Goal: Transaction & Acquisition: Purchase product/service

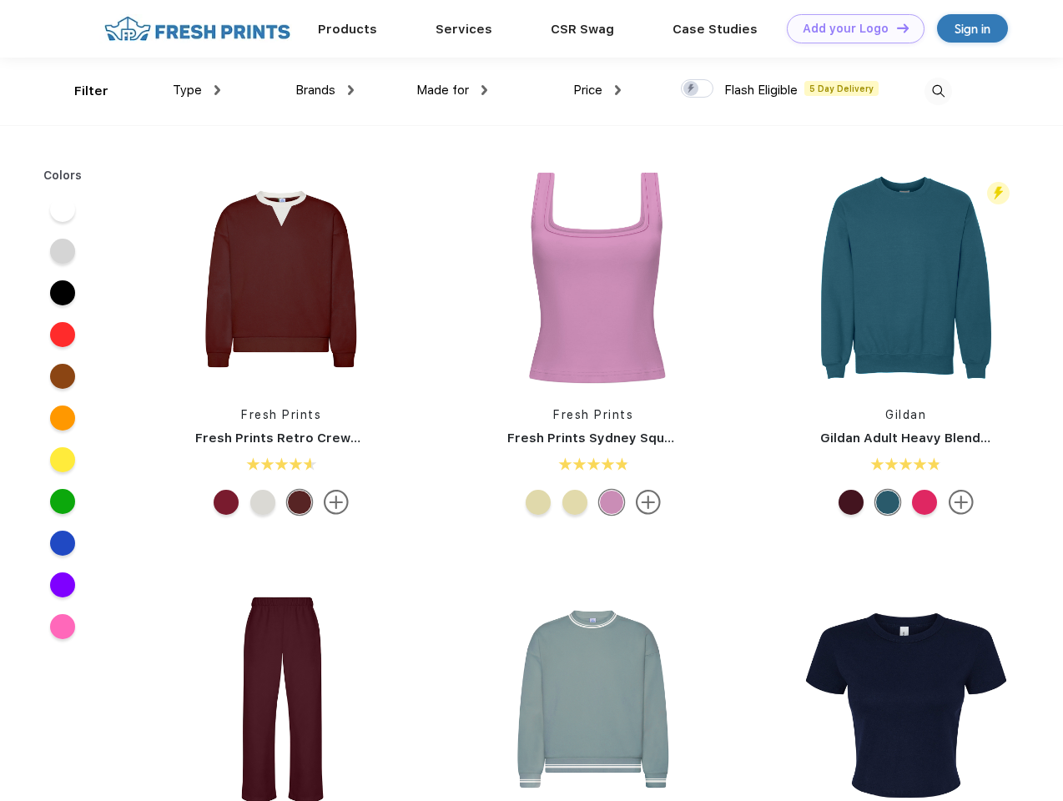
click at [849, 28] on link "Add your Logo Design Tool" at bounding box center [856, 28] width 138 height 29
click at [0, 0] on div "Design Tool" at bounding box center [0, 0] width 0 height 0
click at [895, 28] on link "Add your Logo Design Tool" at bounding box center [856, 28] width 138 height 29
click at [80, 91] on div "Filter" at bounding box center [91, 91] width 34 height 19
click at [197, 90] on span "Type" at bounding box center [187, 90] width 29 height 15
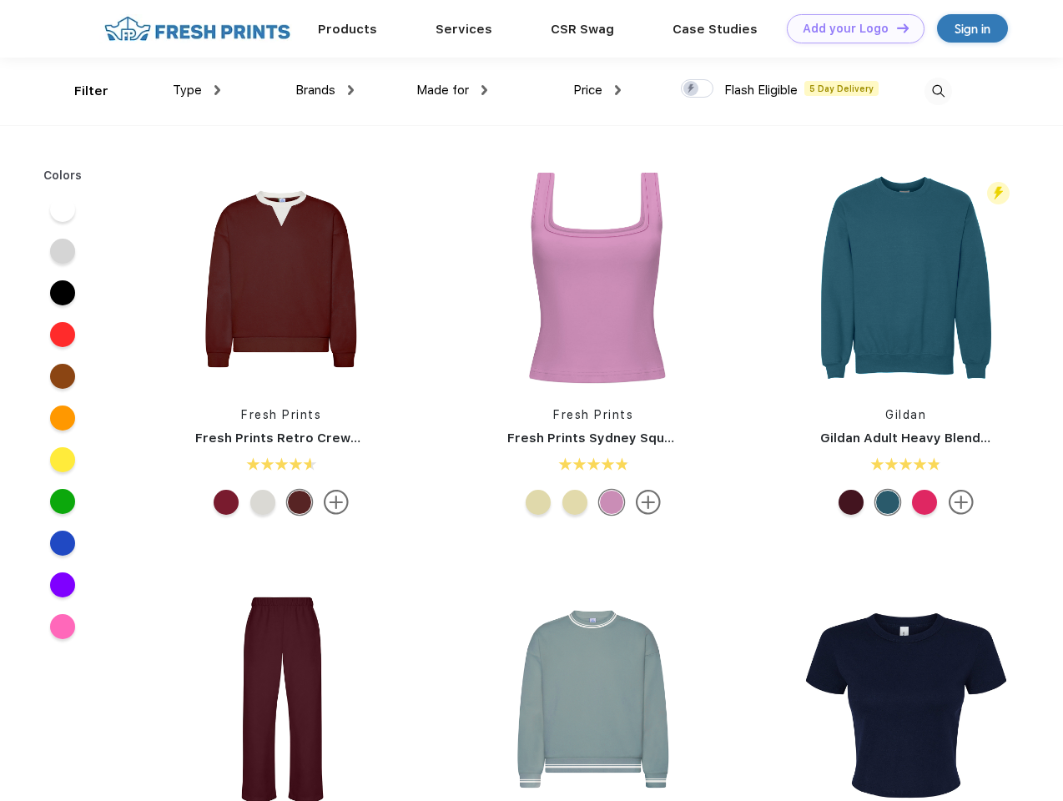
click at [325, 90] on span "Brands" at bounding box center [315, 90] width 40 height 15
click at [452, 90] on span "Made for" at bounding box center [442, 90] width 53 height 15
click at [597, 90] on span "Price" at bounding box center [587, 90] width 29 height 15
click at [697, 89] on div at bounding box center [697, 88] width 33 height 18
click at [692, 89] on input "checkbox" at bounding box center [686, 83] width 11 height 11
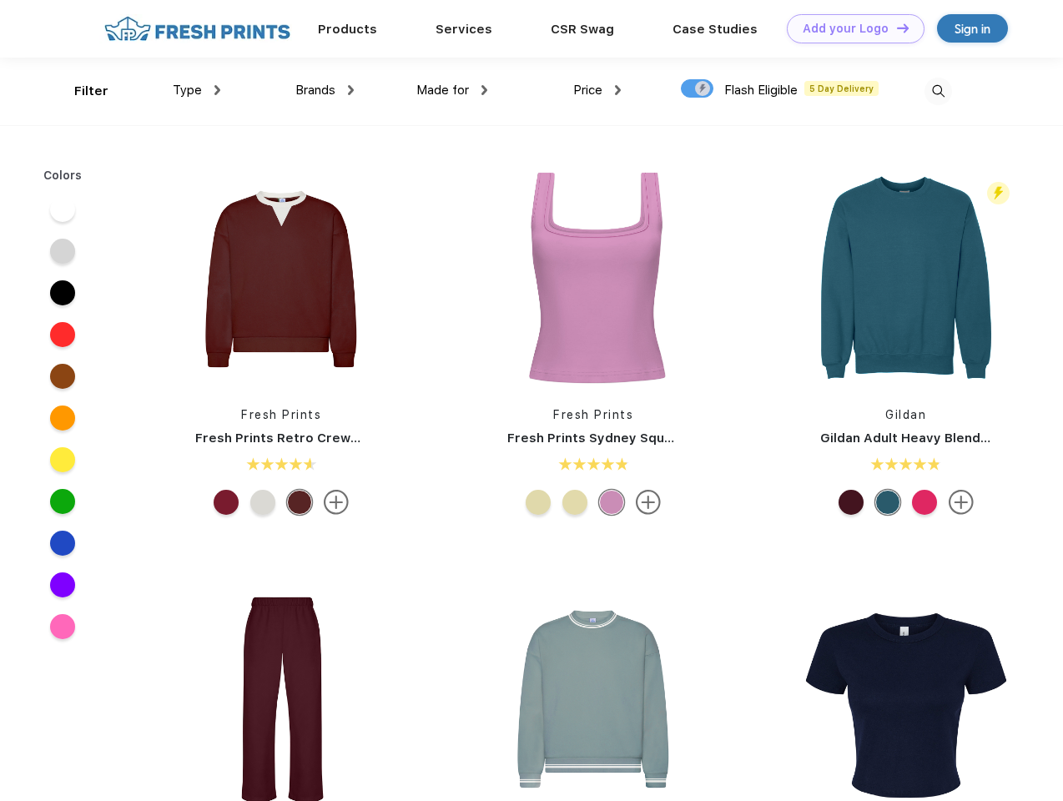
click at [938, 91] on img at bounding box center [938, 92] width 28 height 28
